Goal: Task Accomplishment & Management: Use online tool/utility

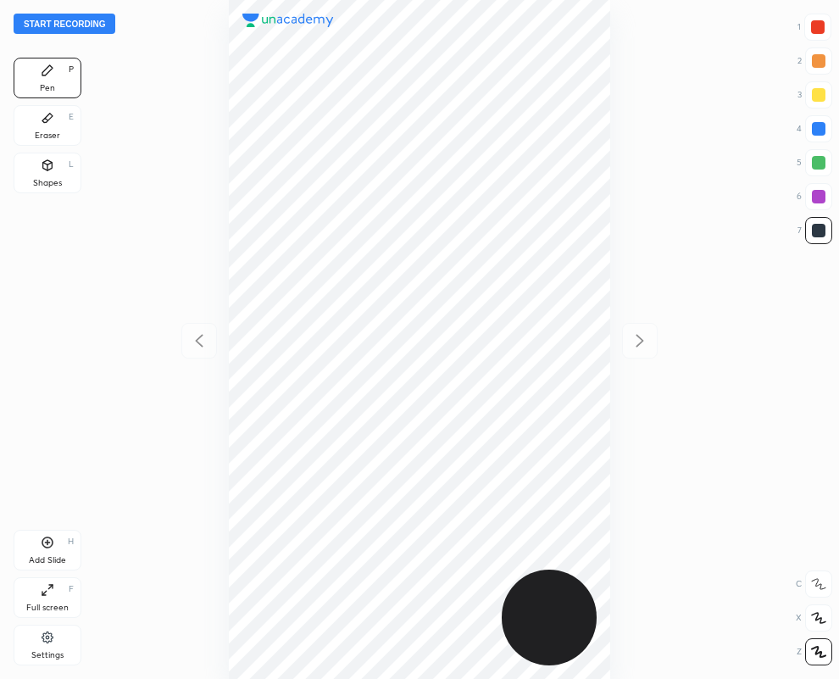
scroll to position [679, 568]
click at [42, 131] on div "Eraser" at bounding box center [47, 135] width 25 height 8
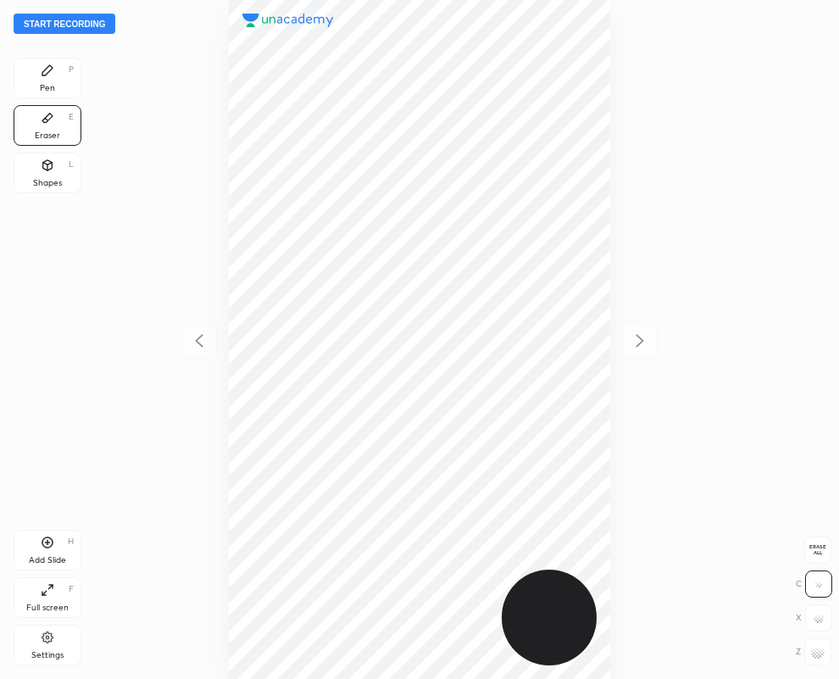
click at [49, 81] on div "Pen P" at bounding box center [48, 78] width 68 height 41
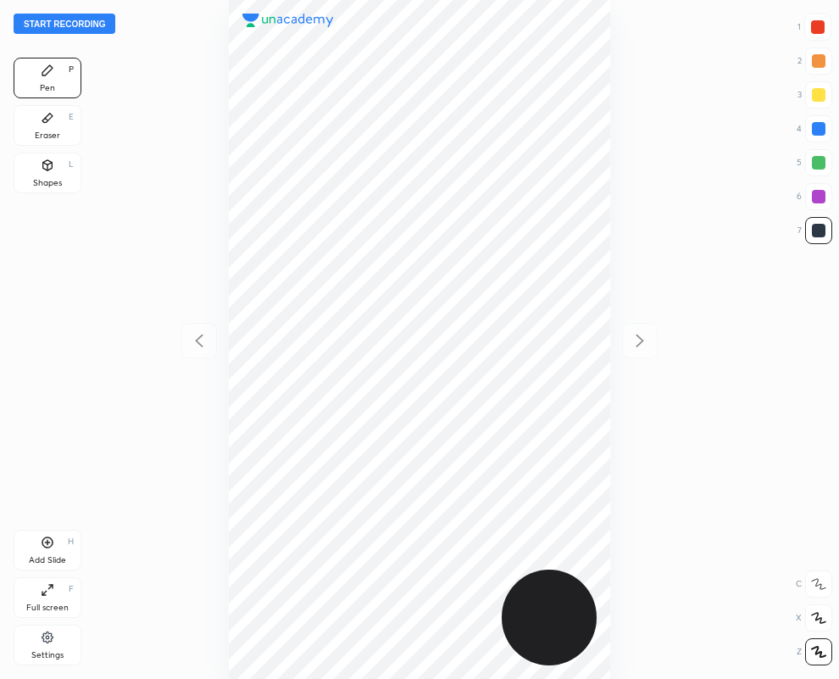
click at [820, 31] on div at bounding box center [818, 27] width 14 height 14
click at [823, 231] on div at bounding box center [819, 231] width 14 height 14
click at [816, 226] on div at bounding box center [819, 231] width 14 height 14
drag, startPoint x: 820, startPoint y: 22, endPoint x: 610, endPoint y: 108, distance: 227.0
click at [819, 23] on div at bounding box center [818, 27] width 14 height 14
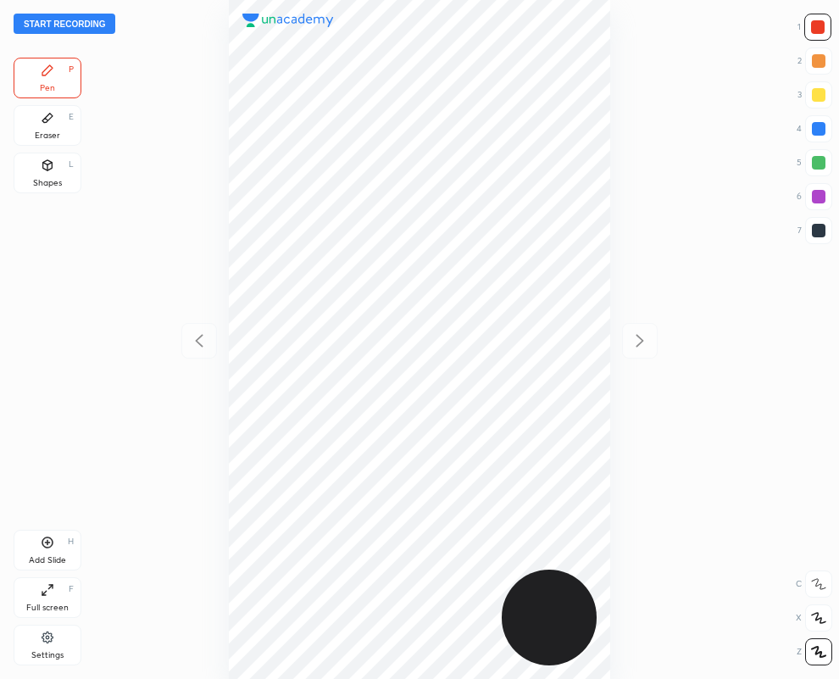
drag, startPoint x: 58, startPoint y: 116, endPoint x: 179, endPoint y: 197, distance: 145.5
click at [75, 140] on div "Eraser E" at bounding box center [48, 125] width 68 height 41
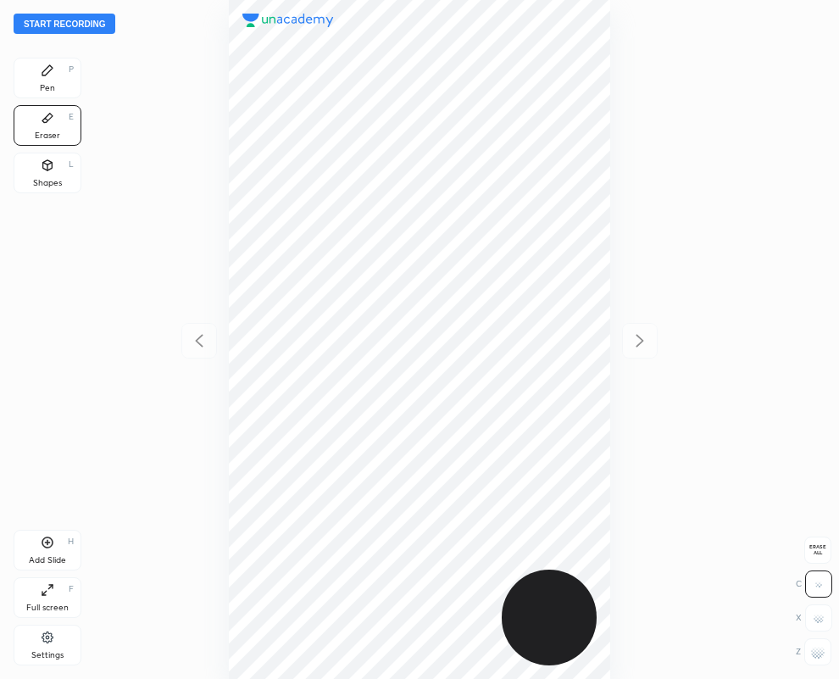
click at [52, 78] on div "Pen P" at bounding box center [48, 78] width 68 height 41
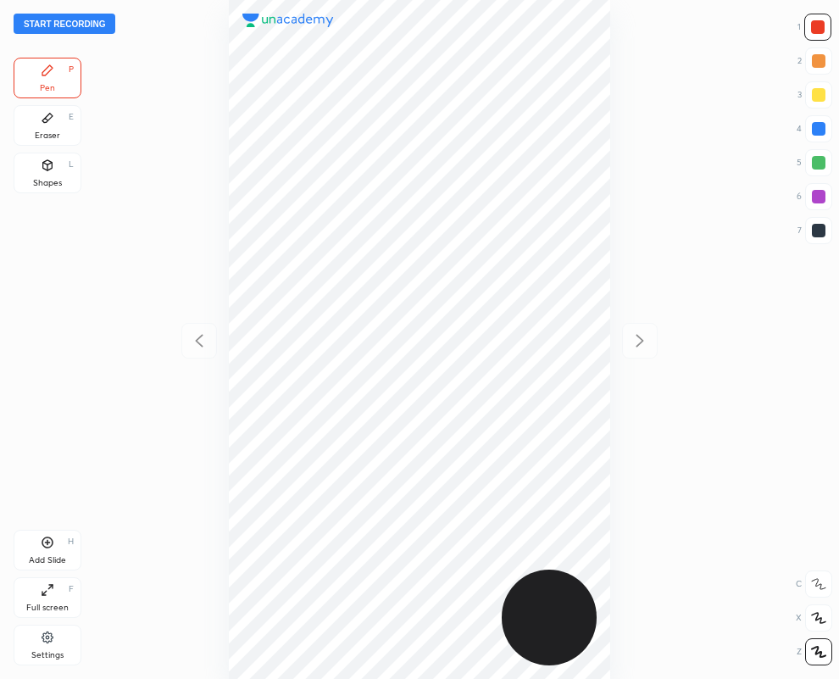
click at [51, 116] on icon at bounding box center [47, 118] width 10 height 9
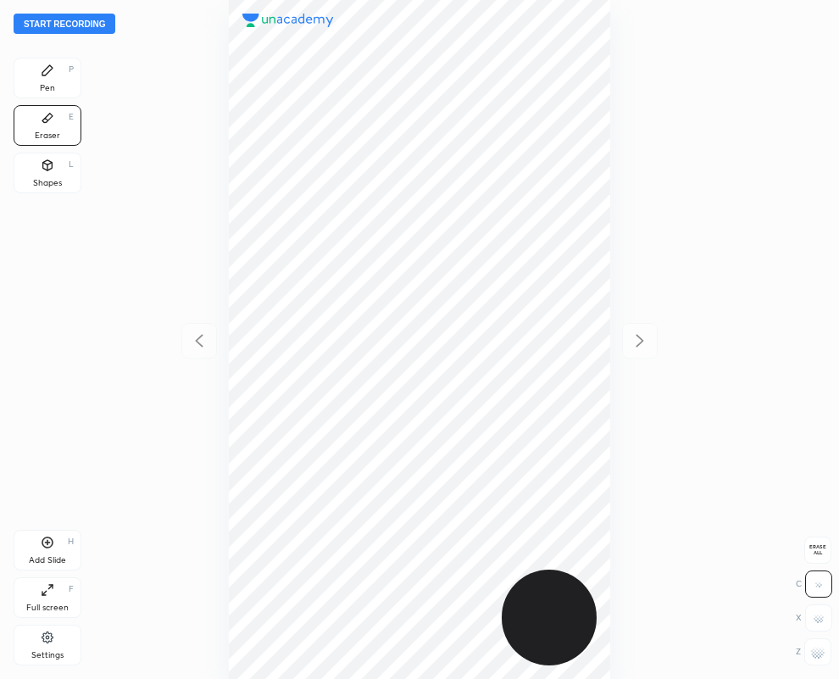
click at [37, 78] on div "Pen P" at bounding box center [48, 78] width 68 height 41
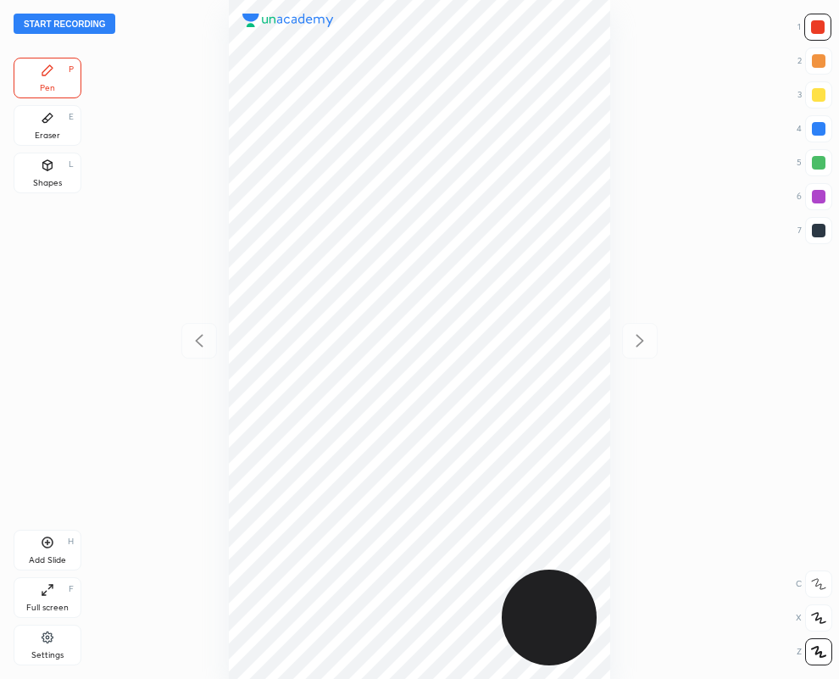
drag, startPoint x: 29, startPoint y: 121, endPoint x: 50, endPoint y: 153, distance: 37.8
click at [31, 128] on div "Eraser E" at bounding box center [48, 125] width 68 height 41
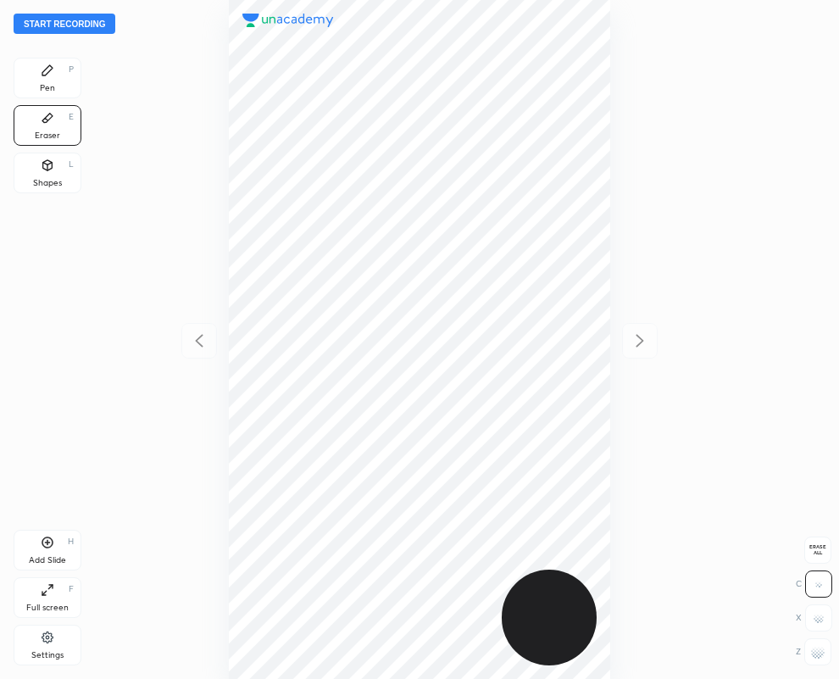
click at [56, 83] on div "Pen P" at bounding box center [48, 78] width 68 height 41
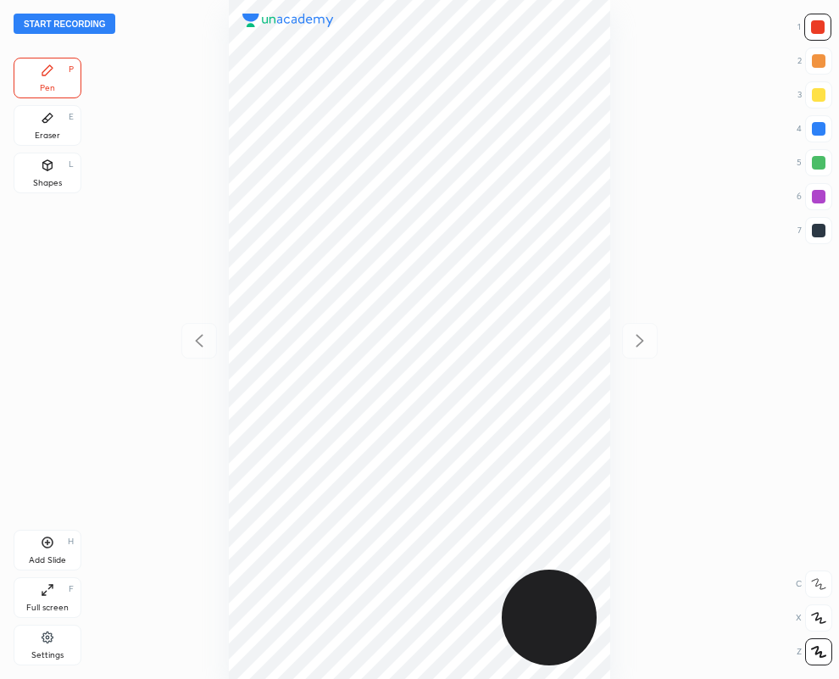
click at [45, 125] on div "Eraser E" at bounding box center [48, 125] width 68 height 41
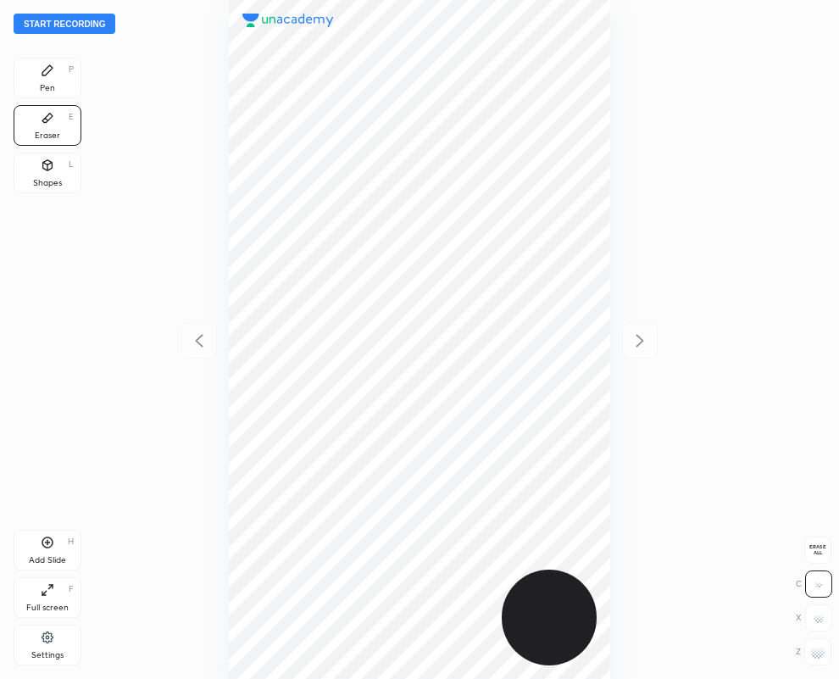
click at [45, 76] on div "Pen P" at bounding box center [48, 78] width 68 height 41
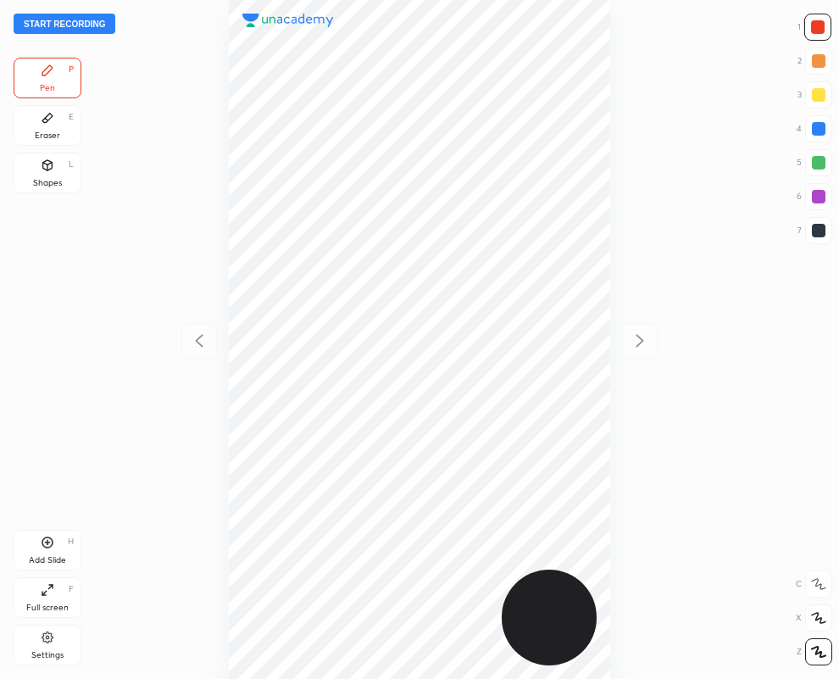
drag, startPoint x: 45, startPoint y: 115, endPoint x: 42, endPoint y: 150, distance: 34.8
click at [43, 133] on div "Eraser E" at bounding box center [48, 125] width 68 height 41
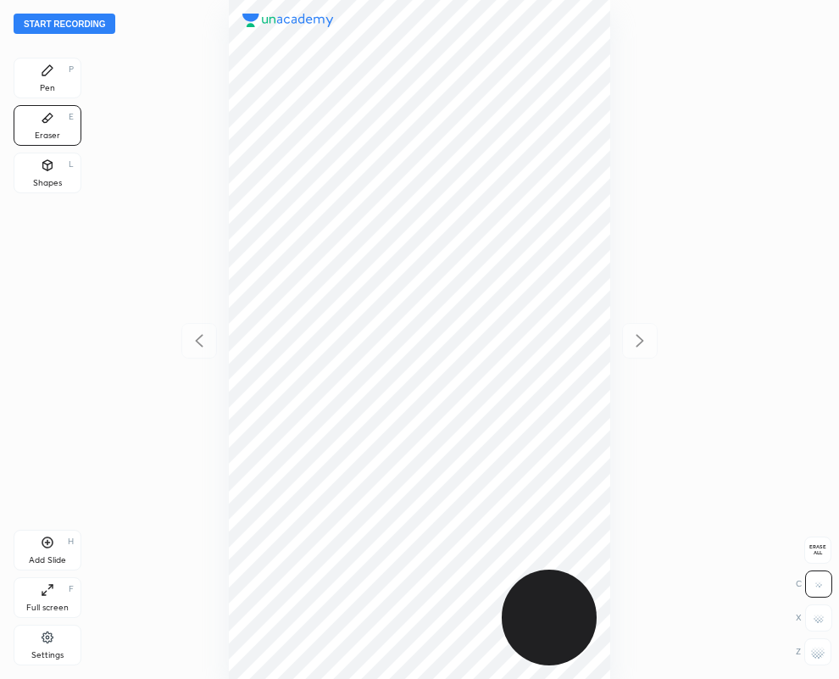
click at [823, 654] on g at bounding box center [818, 652] width 14 height 14
drag, startPoint x: 49, startPoint y: 75, endPoint x: 837, endPoint y: 103, distance: 788.8
click at [52, 75] on icon at bounding box center [48, 71] width 14 height 14
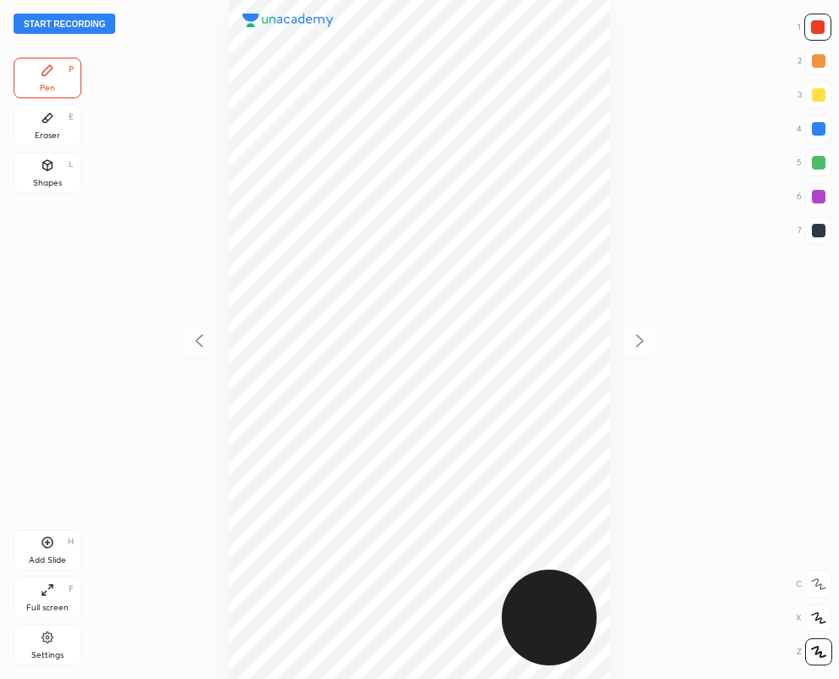
click at [813, 231] on div at bounding box center [819, 231] width 14 height 14
drag, startPoint x: 820, startPoint y: 21, endPoint x: 796, endPoint y: 30, distance: 26.0
click at [816, 19] on div at bounding box center [817, 27] width 27 height 27
click at [47, 127] on div "Eraser E" at bounding box center [48, 125] width 68 height 41
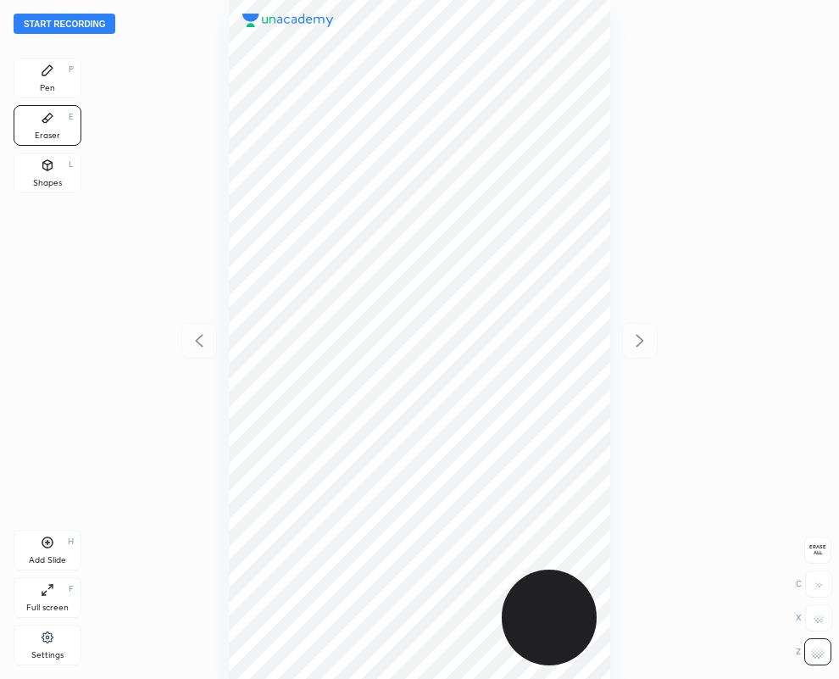
click at [53, 65] on icon at bounding box center [48, 71] width 14 height 14
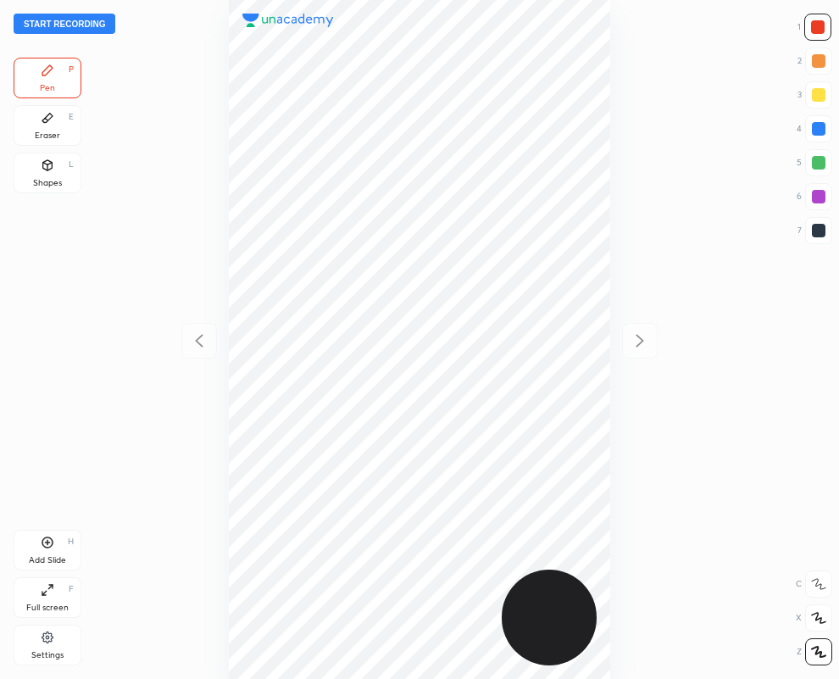
drag, startPoint x: 819, startPoint y: 226, endPoint x: 729, endPoint y: 209, distance: 91.4
click at [818, 227] on div at bounding box center [819, 231] width 14 height 14
click at [823, 125] on div at bounding box center [819, 129] width 14 height 14
click at [820, 25] on div at bounding box center [818, 27] width 14 height 14
click at [815, 230] on div at bounding box center [819, 231] width 14 height 14
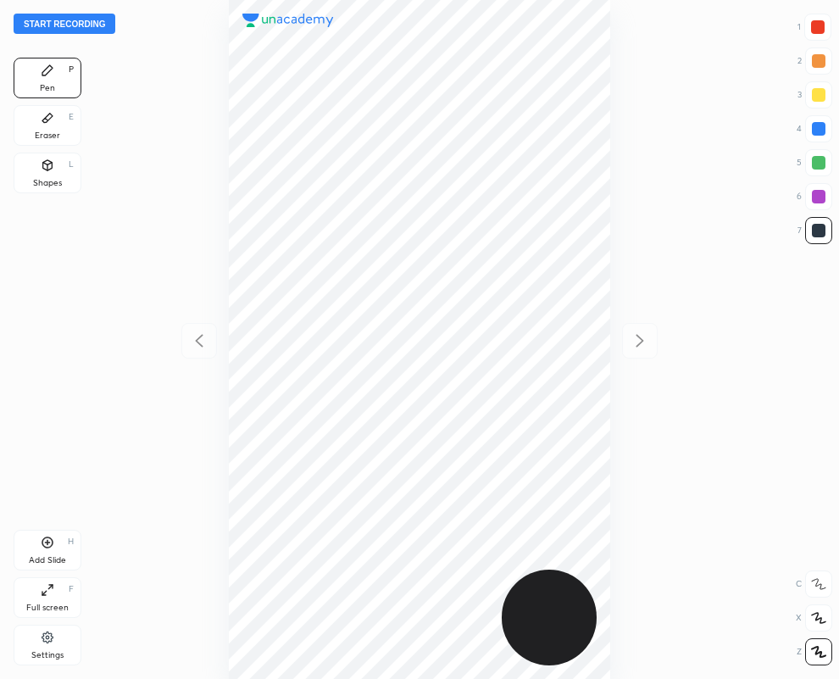
click at [815, 127] on div at bounding box center [819, 129] width 14 height 14
drag, startPoint x: 818, startPoint y: 130, endPoint x: 771, endPoint y: 137, distance: 47.2
click at [818, 129] on div at bounding box center [819, 129] width 14 height 14
drag, startPoint x: 51, startPoint y: 120, endPoint x: 132, endPoint y: 175, distance: 98.7
click at [52, 121] on icon at bounding box center [48, 118] width 14 height 14
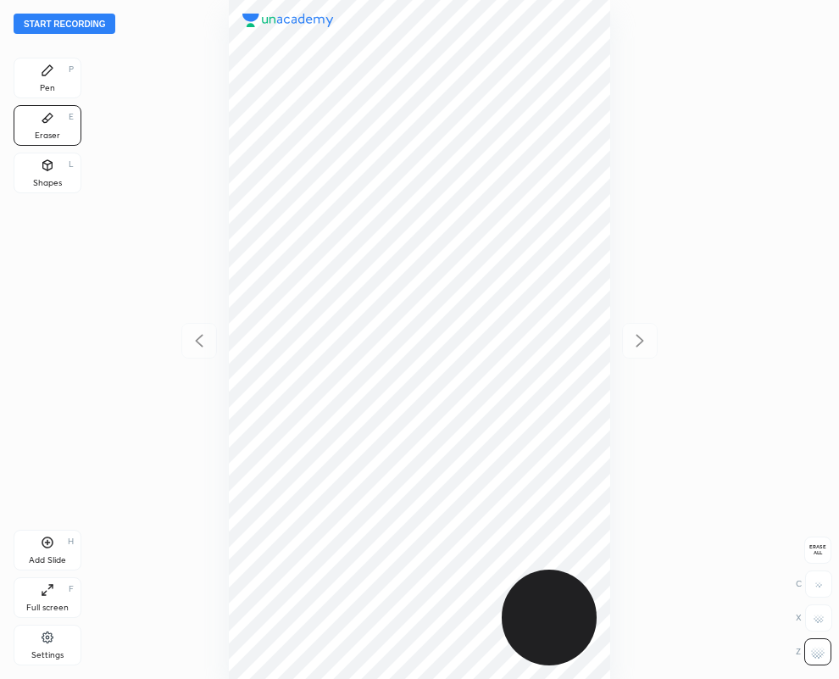
click at [47, 74] on icon at bounding box center [47, 70] width 10 height 10
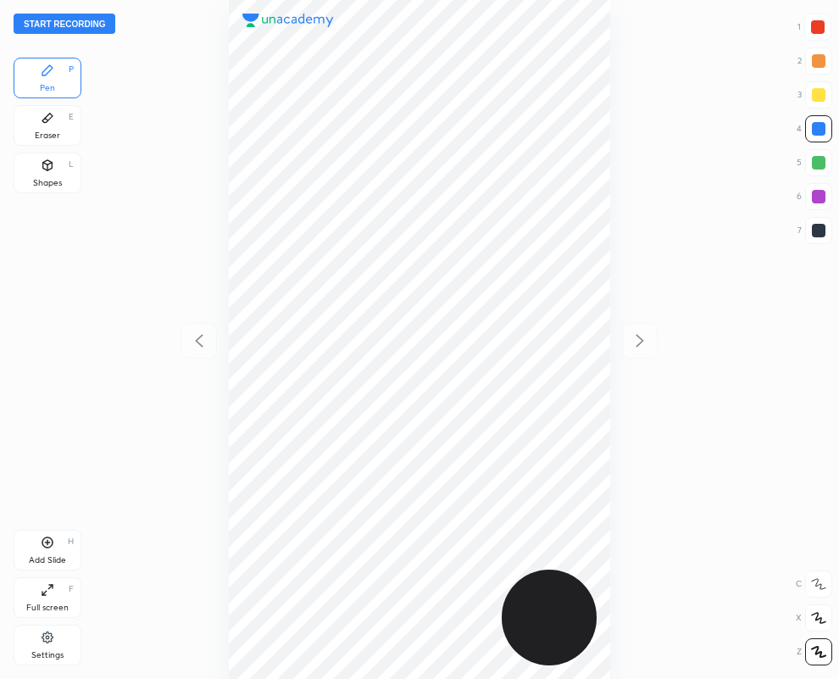
click at [818, 23] on div at bounding box center [818, 27] width 14 height 14
click at [820, 136] on div at bounding box center [818, 128] width 27 height 27
click at [49, 131] on div "Eraser" at bounding box center [47, 135] width 25 height 8
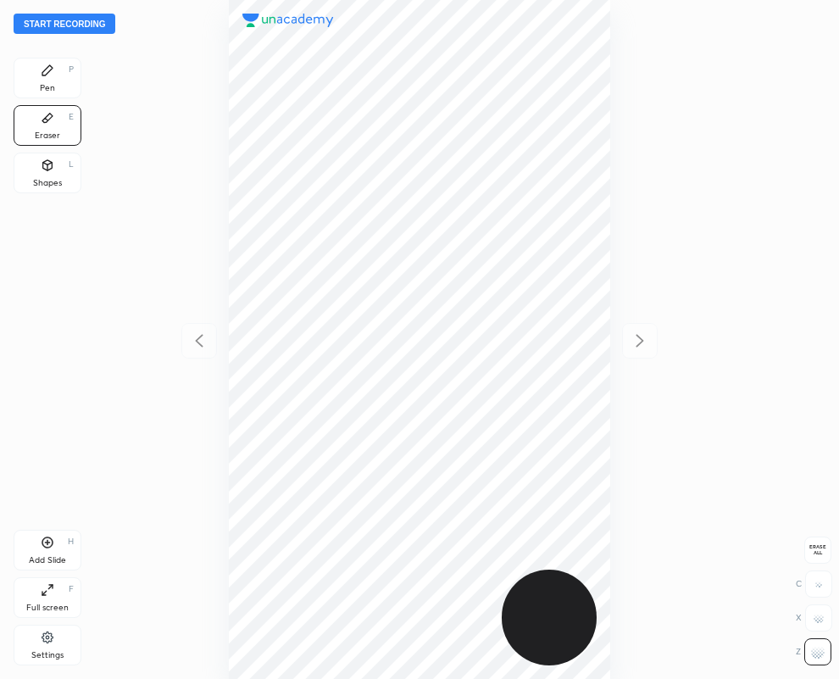
click at [47, 70] on icon at bounding box center [47, 70] width 10 height 10
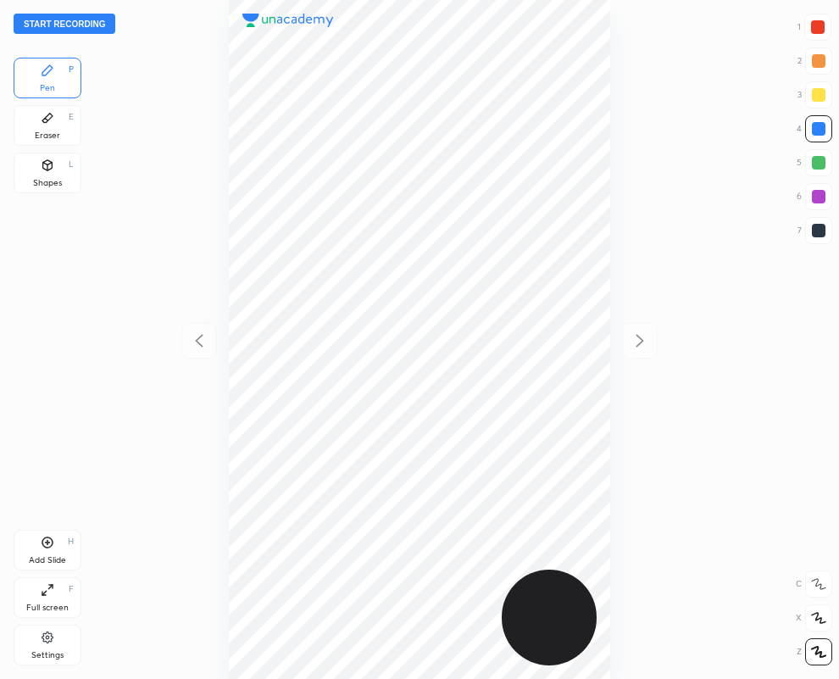
drag, startPoint x: 815, startPoint y: 19, endPoint x: 715, endPoint y: 36, distance: 100.6
click at [814, 21] on div at bounding box center [818, 27] width 14 height 14
drag, startPoint x: 38, startPoint y: 130, endPoint x: 173, endPoint y: 174, distance: 141.8
click at [55, 137] on div "Eraser" at bounding box center [47, 135] width 25 height 8
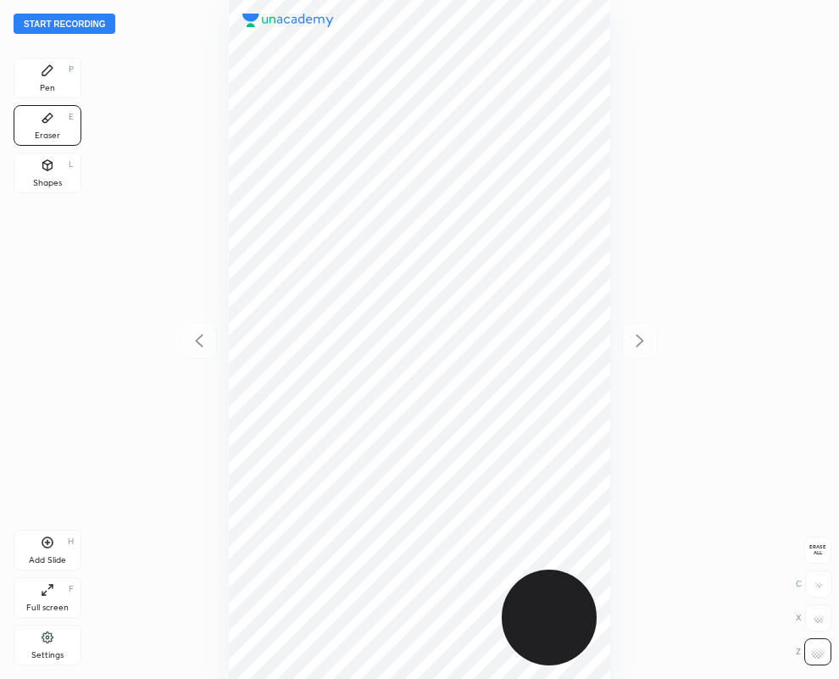
click at [51, 75] on icon at bounding box center [48, 71] width 14 height 14
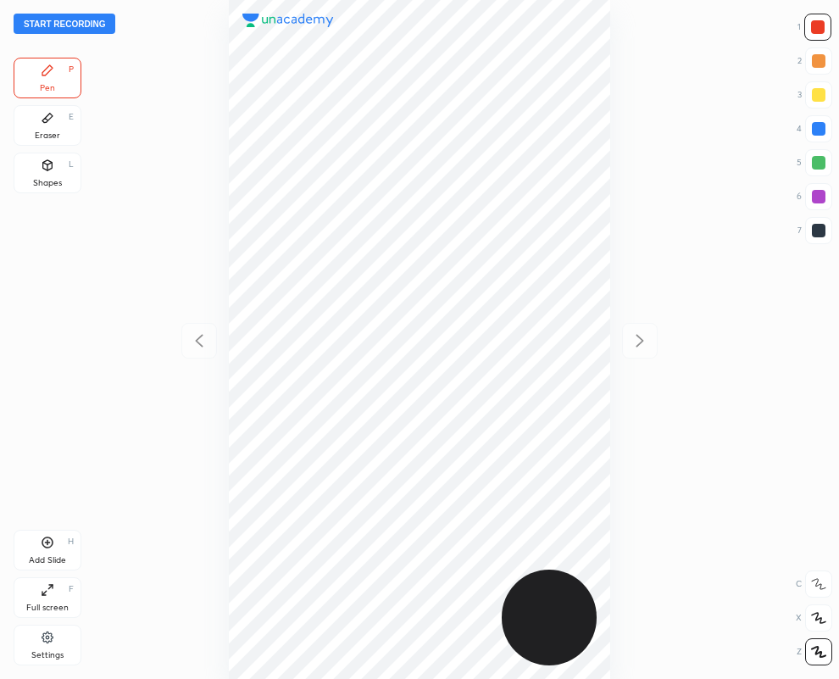
click at [44, 121] on icon at bounding box center [47, 118] width 10 height 9
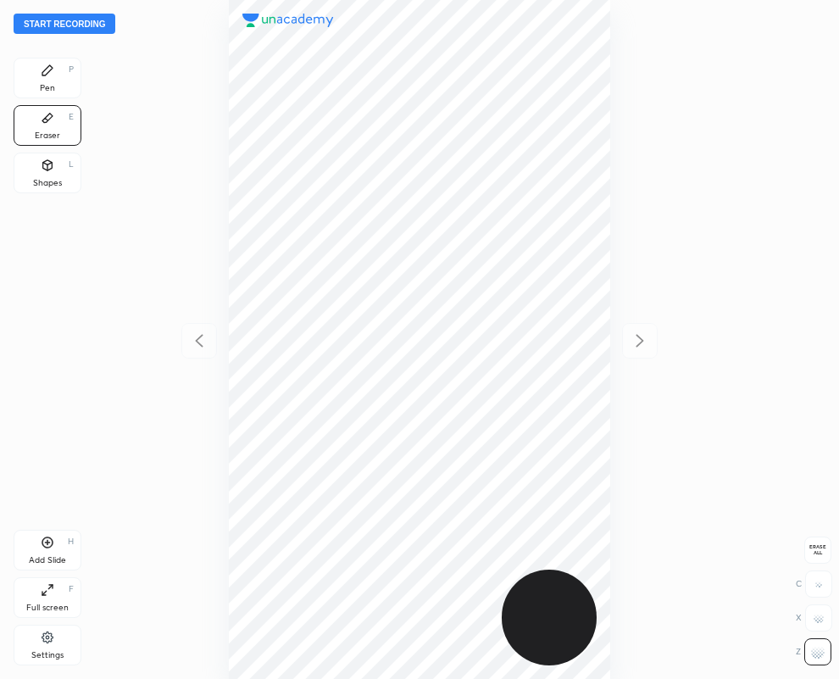
click at [58, 79] on div "Pen P" at bounding box center [48, 78] width 68 height 41
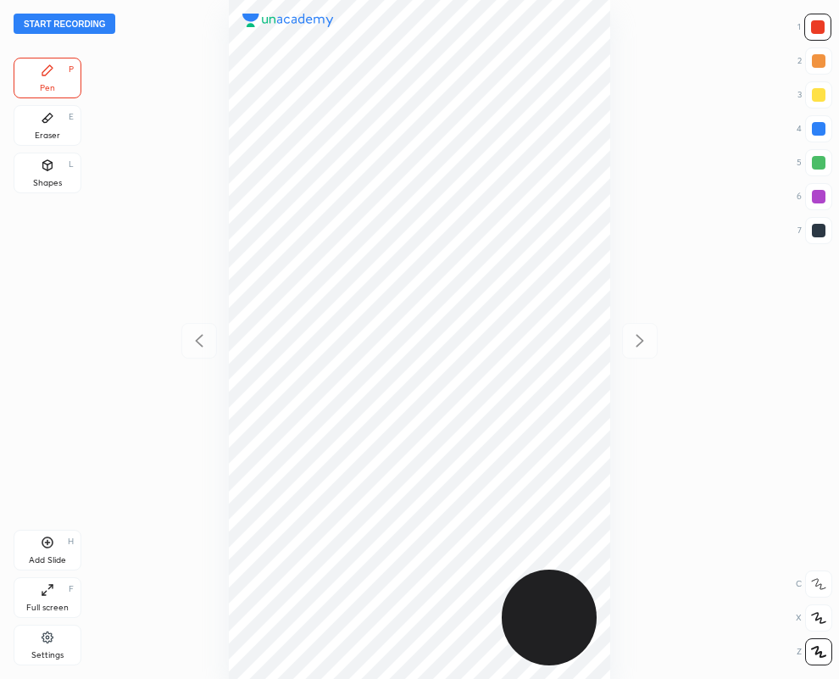
click at [43, 172] on div "Shapes L" at bounding box center [48, 173] width 68 height 41
click at [821, 231] on div at bounding box center [819, 231] width 14 height 14
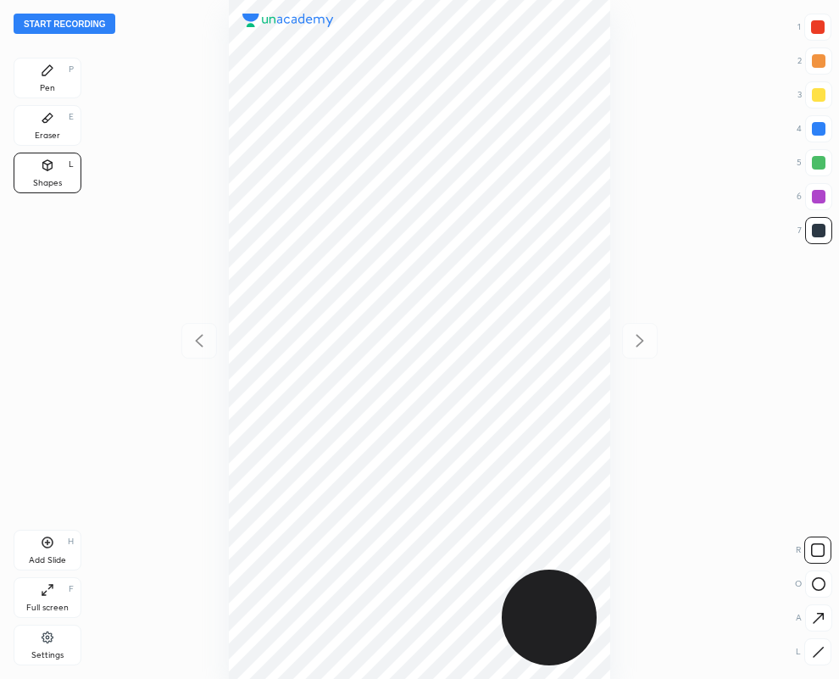
drag, startPoint x: 819, startPoint y: 648, endPoint x: 644, endPoint y: 614, distance: 177.9
click at [809, 647] on div at bounding box center [817, 651] width 27 height 27
click at [819, 125] on div at bounding box center [819, 129] width 14 height 14
drag, startPoint x: 821, startPoint y: 24, endPoint x: 690, endPoint y: 123, distance: 164.6
click at [820, 22] on div at bounding box center [818, 27] width 14 height 14
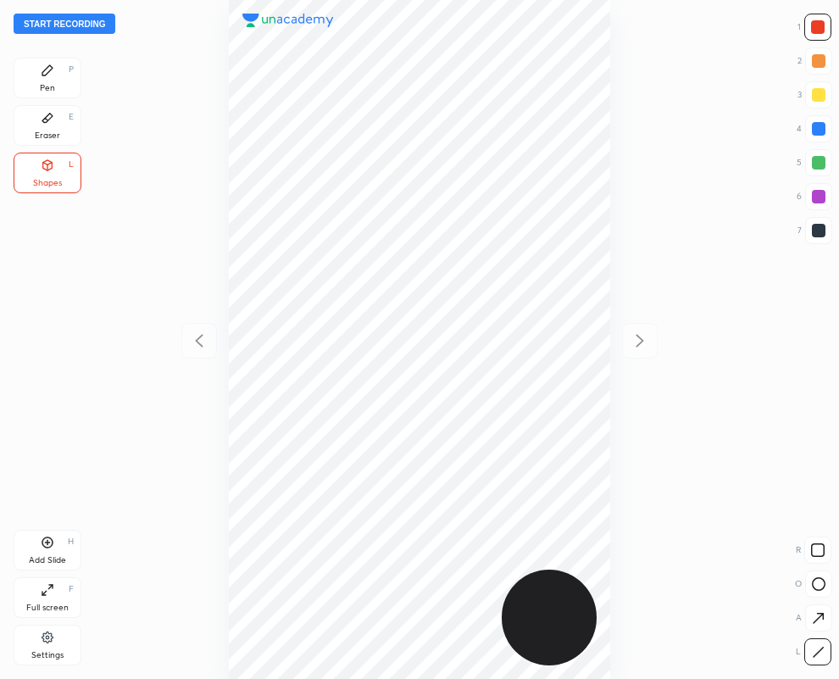
click at [47, 75] on icon at bounding box center [48, 71] width 14 height 14
click at [818, 128] on div at bounding box center [819, 129] width 14 height 14
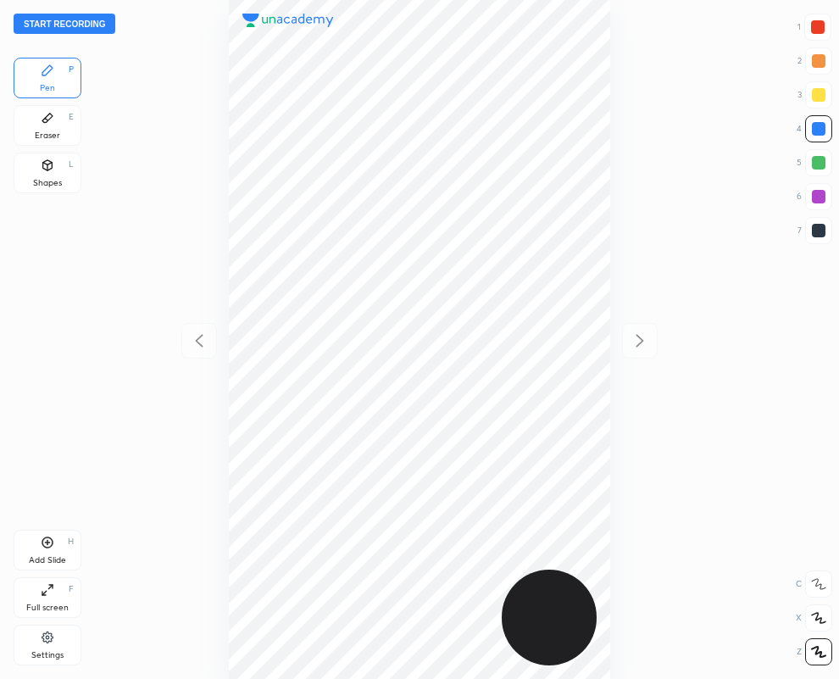
drag, startPoint x: 816, startPoint y: 23, endPoint x: 698, endPoint y: 62, distance: 124.1
click at [815, 24] on div at bounding box center [818, 27] width 14 height 14
drag, startPoint x: 814, startPoint y: 231, endPoint x: 798, endPoint y: 233, distance: 16.2
click at [814, 231] on div at bounding box center [819, 231] width 14 height 14
drag, startPoint x: 824, startPoint y: 125, endPoint x: 648, endPoint y: 151, distance: 178.2
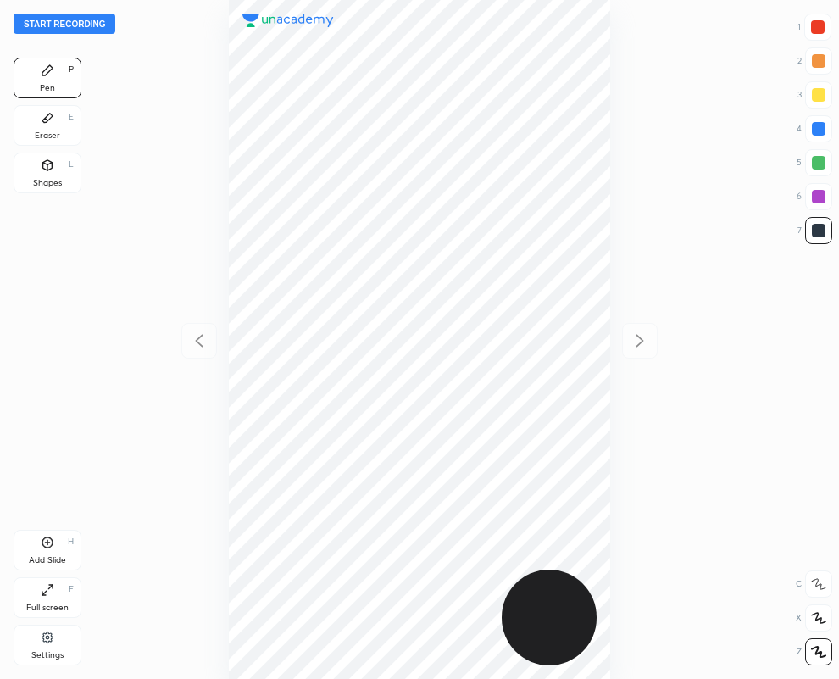
click at [824, 125] on div at bounding box center [819, 129] width 14 height 14
click at [818, 231] on div at bounding box center [819, 231] width 14 height 14
drag, startPoint x: 37, startPoint y: 123, endPoint x: 100, endPoint y: 171, distance: 79.2
click at [39, 123] on div "Eraser E" at bounding box center [48, 125] width 68 height 41
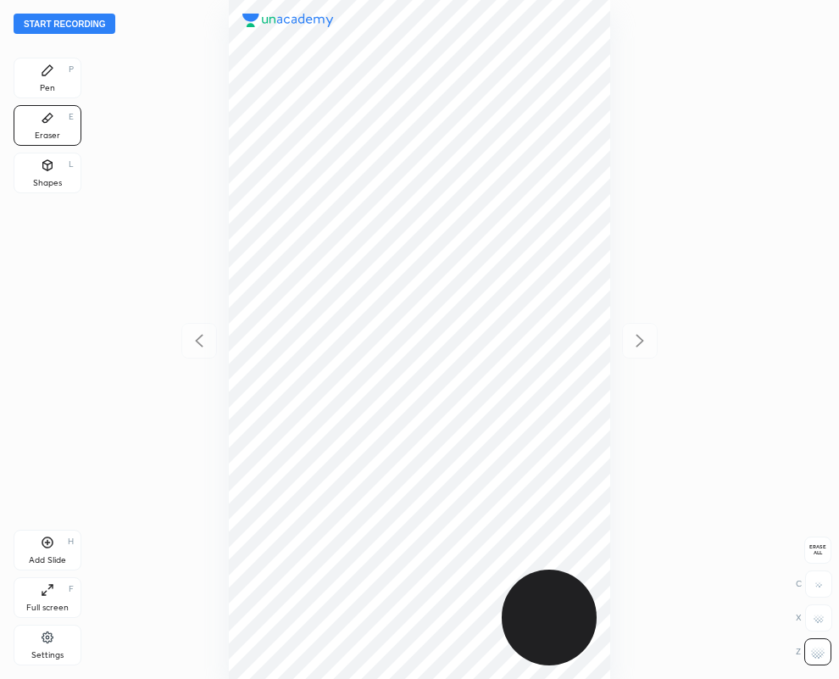
click at [63, 81] on div "Pen P" at bounding box center [48, 78] width 68 height 41
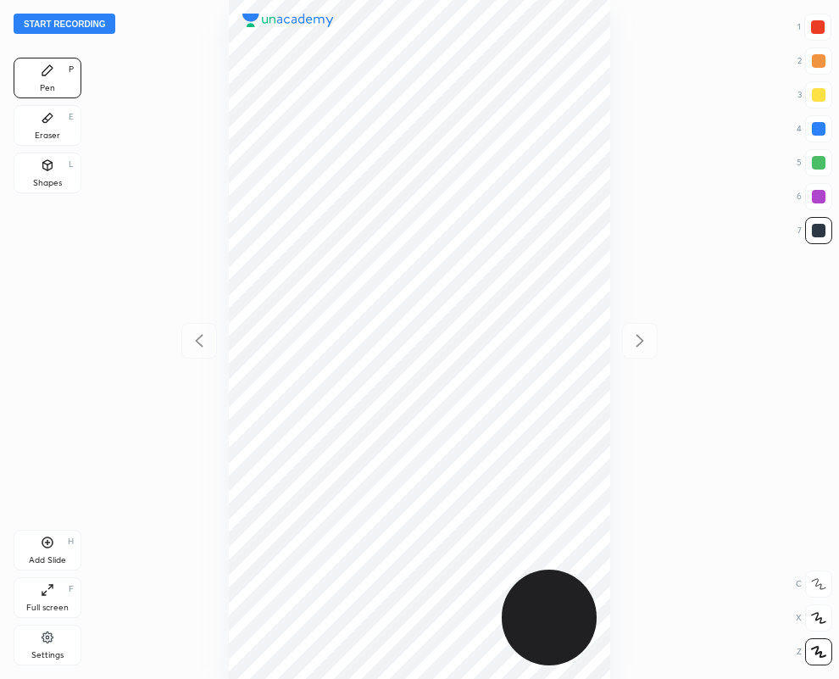
drag, startPoint x: 817, startPoint y: 128, endPoint x: 792, endPoint y: 131, distance: 25.7
click at [815, 129] on div at bounding box center [819, 129] width 14 height 14
drag, startPoint x: 823, startPoint y: 26, endPoint x: 687, endPoint y: 64, distance: 141.7
click at [823, 26] on div at bounding box center [818, 27] width 14 height 14
drag, startPoint x: 816, startPoint y: 230, endPoint x: 713, endPoint y: 259, distance: 107.3
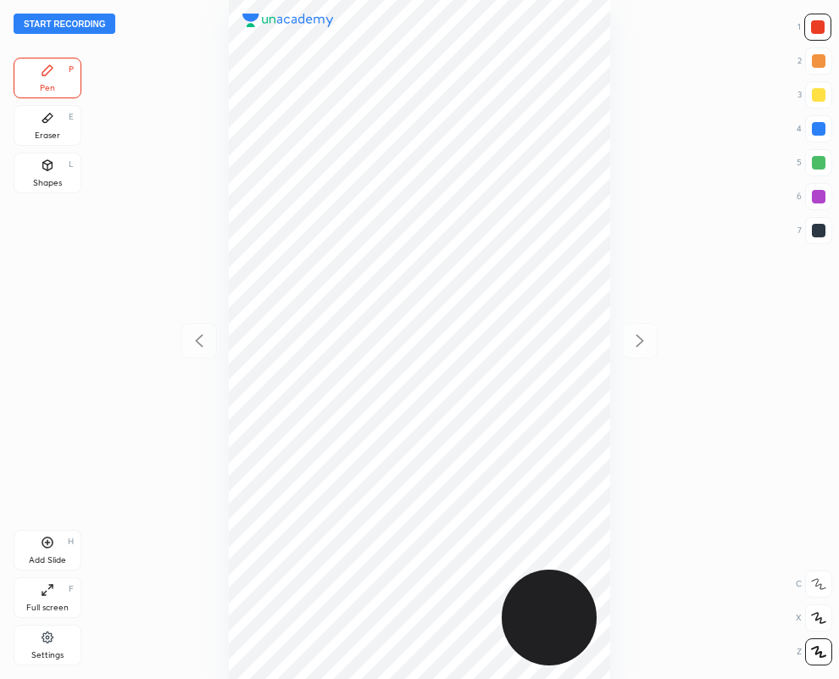
click at [816, 231] on div at bounding box center [819, 231] width 14 height 14
drag, startPoint x: 64, startPoint y: 125, endPoint x: 193, endPoint y: 299, distance: 216.8
click at [62, 137] on div "Eraser E" at bounding box center [48, 125] width 68 height 41
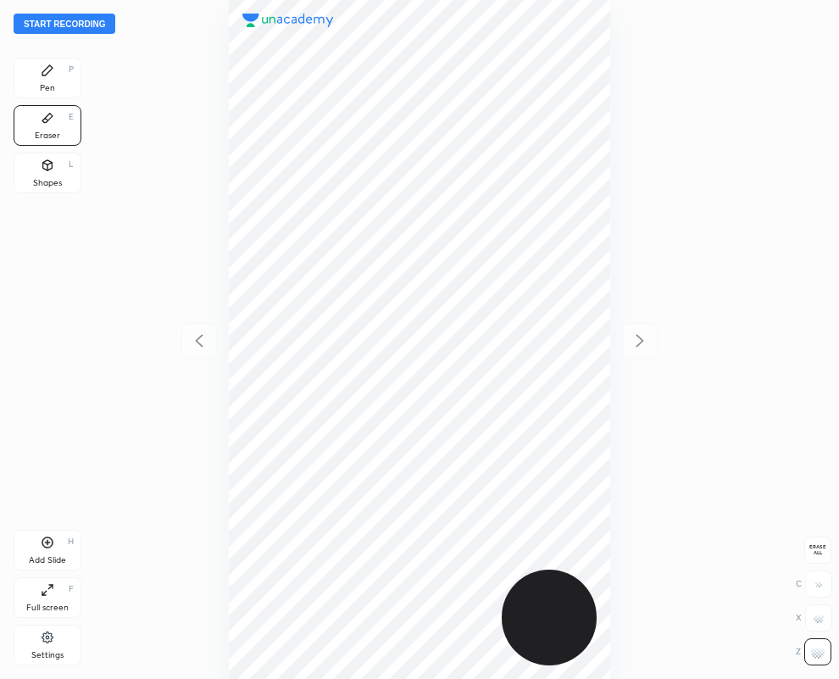
click at [59, 58] on div "Pen P" at bounding box center [48, 78] width 68 height 41
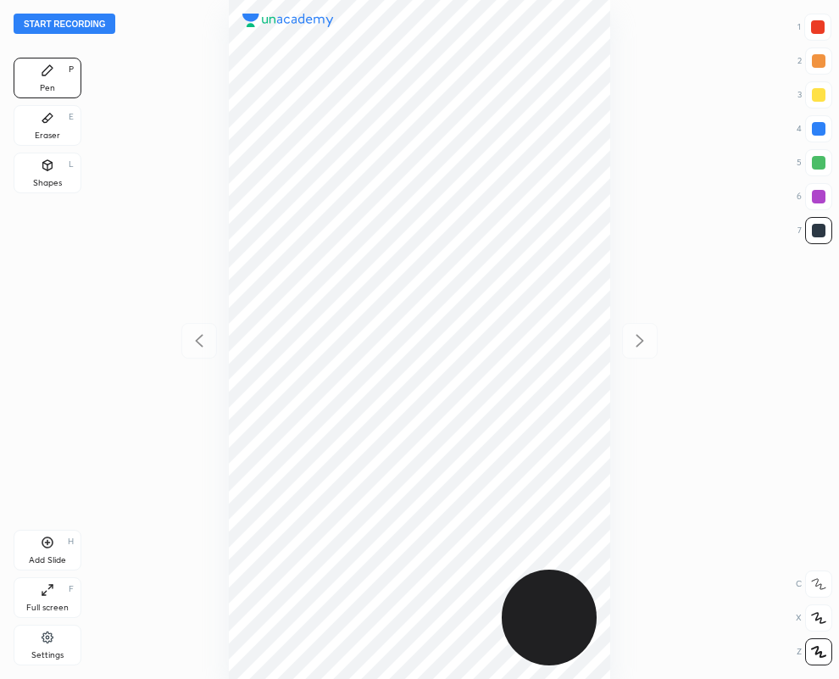
drag, startPoint x: 814, startPoint y: 25, endPoint x: 670, endPoint y: 145, distance: 187.2
click at [812, 26] on div at bounding box center [818, 27] width 14 height 14
click at [815, 235] on div at bounding box center [819, 231] width 14 height 14
drag, startPoint x: 816, startPoint y: 18, endPoint x: 759, endPoint y: 44, distance: 63.3
click at [820, 23] on div at bounding box center [817, 27] width 27 height 27
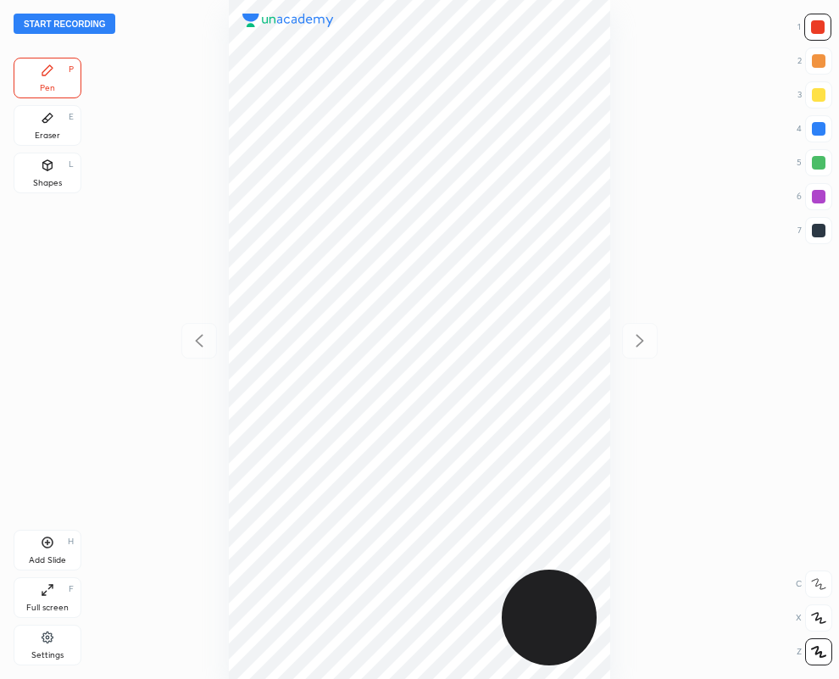
click at [642, 335] on div at bounding box center [420, 339] width 568 height 679
click at [55, 551] on div "Add Slide H" at bounding box center [48, 550] width 68 height 41
drag, startPoint x: 816, startPoint y: 226, endPoint x: 672, endPoint y: 175, distance: 152.8
click at [815, 225] on div at bounding box center [819, 231] width 14 height 14
click at [193, 339] on icon at bounding box center [199, 341] width 20 height 20
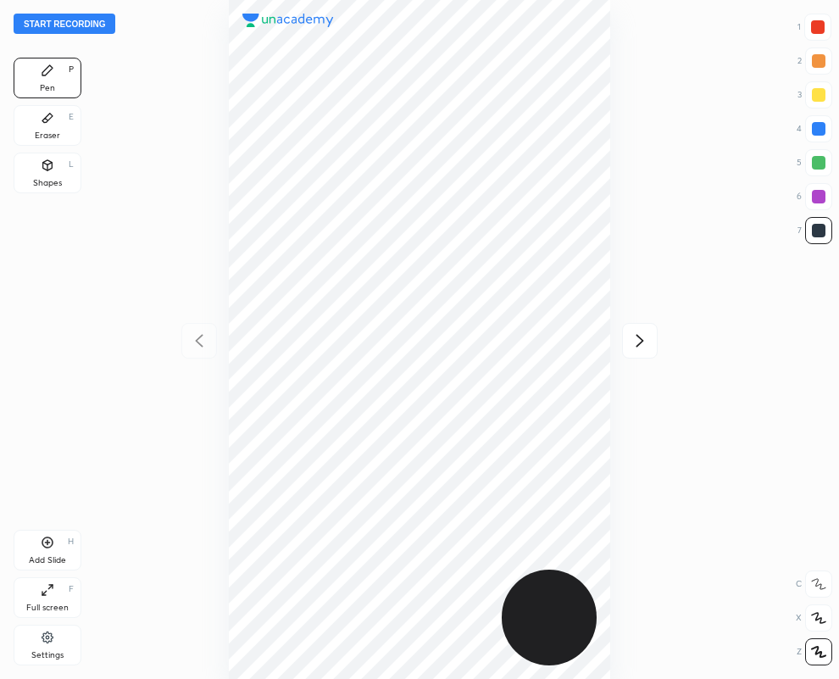
click at [637, 340] on icon at bounding box center [640, 341] width 20 height 20
drag, startPoint x: 816, startPoint y: 30, endPoint x: 787, endPoint y: 36, distance: 30.4
click at [815, 31] on div at bounding box center [818, 27] width 14 height 14
click at [819, 235] on div at bounding box center [819, 231] width 14 height 14
click at [28, 128] on div "Eraser E" at bounding box center [48, 125] width 68 height 41
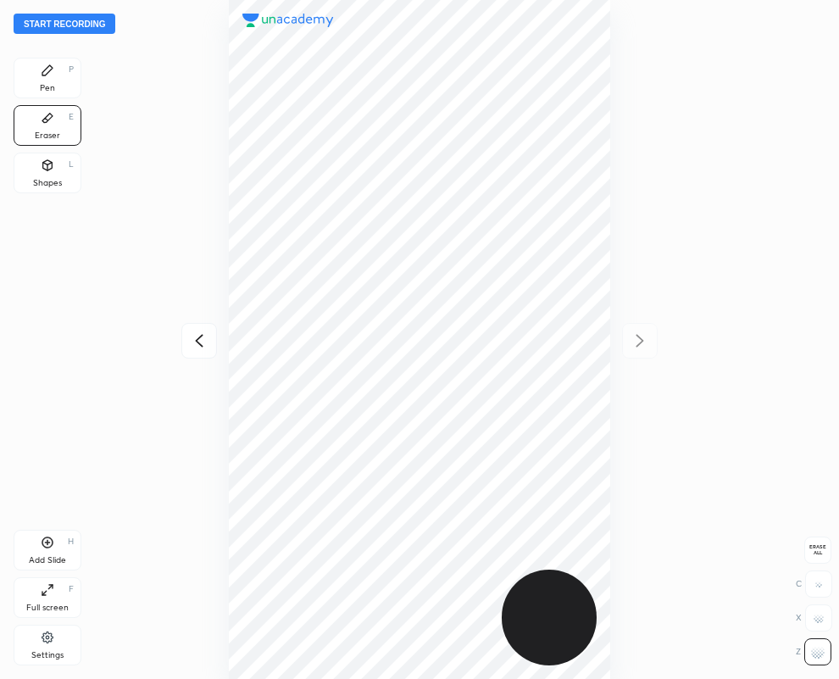
click at [41, 75] on icon at bounding box center [48, 71] width 14 height 14
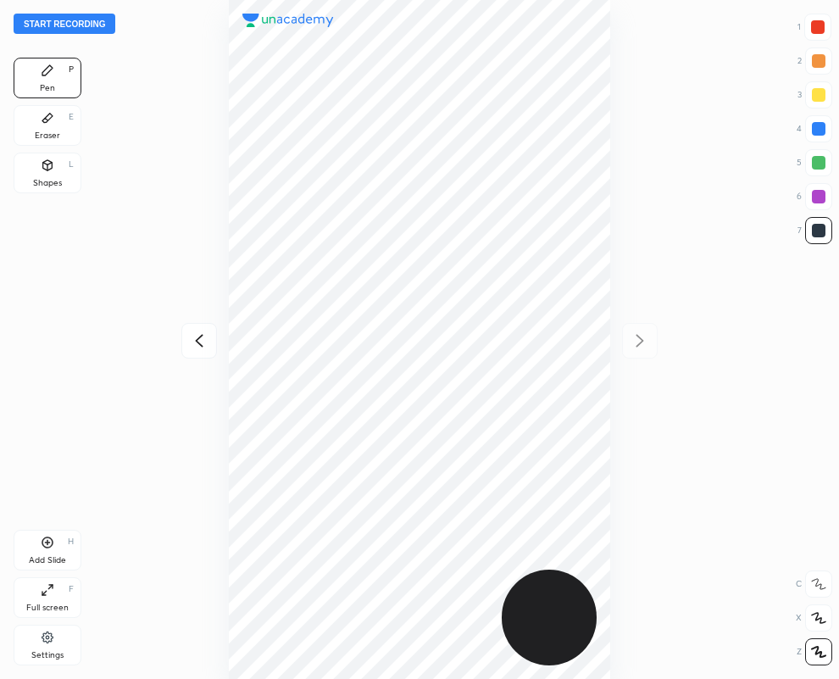
drag, startPoint x: 821, startPoint y: 31, endPoint x: 812, endPoint y: 30, distance: 9.4
click at [822, 31] on div at bounding box center [818, 27] width 14 height 14
click at [195, 342] on icon at bounding box center [199, 341] width 20 height 20
click at [639, 340] on icon at bounding box center [640, 341] width 20 height 20
click at [815, 197] on div at bounding box center [819, 197] width 14 height 14
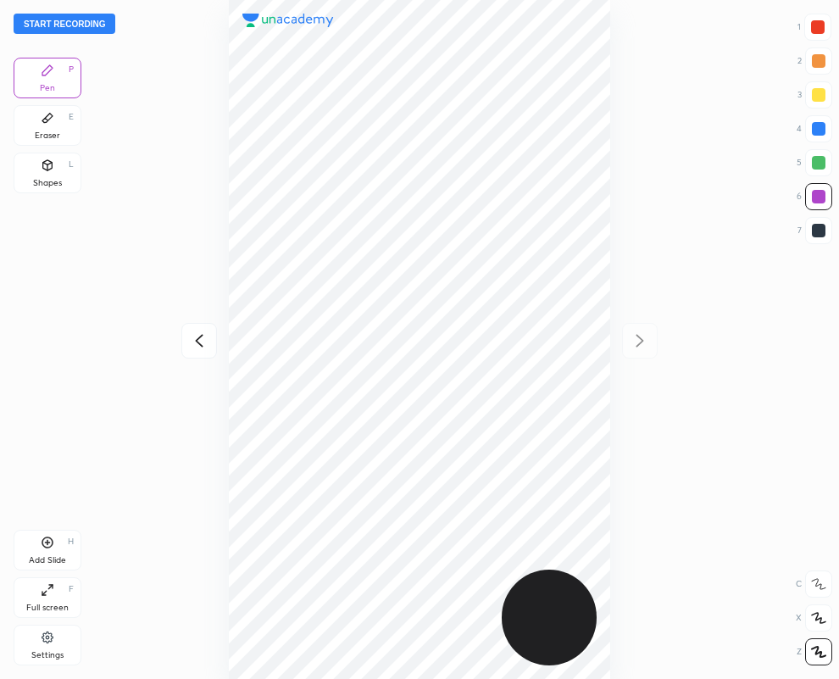
click at [196, 337] on icon at bounding box center [199, 341] width 20 height 20
click at [60, 25] on button "Start recording" at bounding box center [65, 24] width 102 height 20
click at [815, 18] on div at bounding box center [817, 27] width 27 height 27
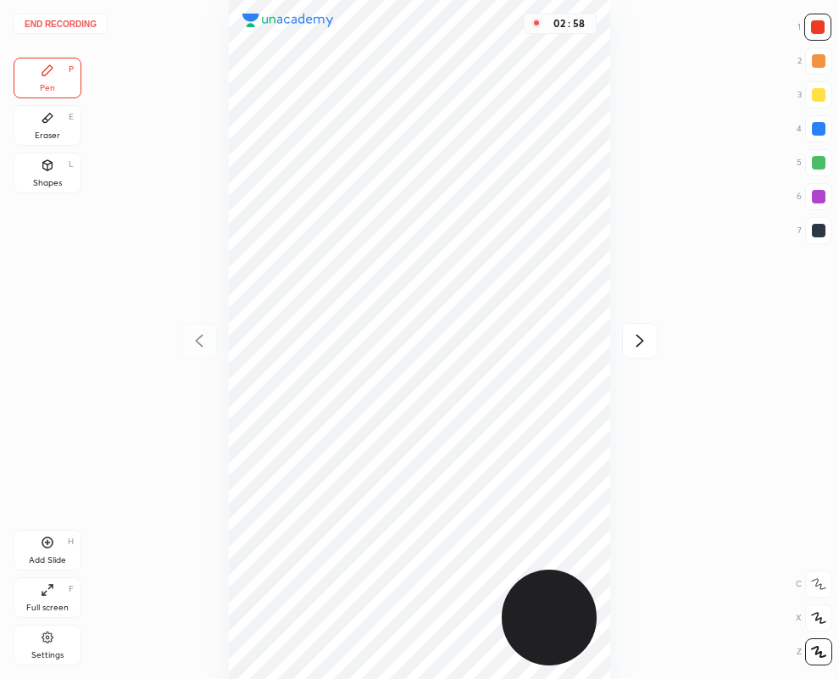
click at [815, 130] on div at bounding box center [819, 129] width 14 height 14
click at [813, 230] on div at bounding box center [819, 231] width 14 height 14
click at [640, 339] on icon at bounding box center [640, 341] width 20 height 20
click at [638, 337] on icon at bounding box center [640, 341] width 20 height 20
click at [58, 19] on button "End recording" at bounding box center [61, 24] width 94 height 20
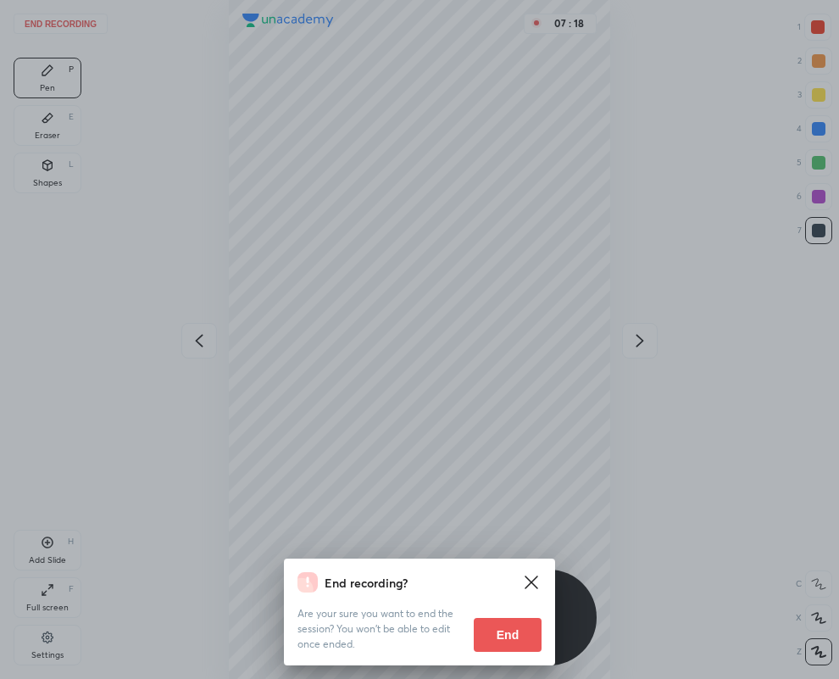
drag, startPoint x: 504, startPoint y: 632, endPoint x: 4, endPoint y: 640, distance: 500.1
click at [505, 631] on button "End" at bounding box center [508, 635] width 68 height 34
